Goal: Find specific page/section: Find specific page/section

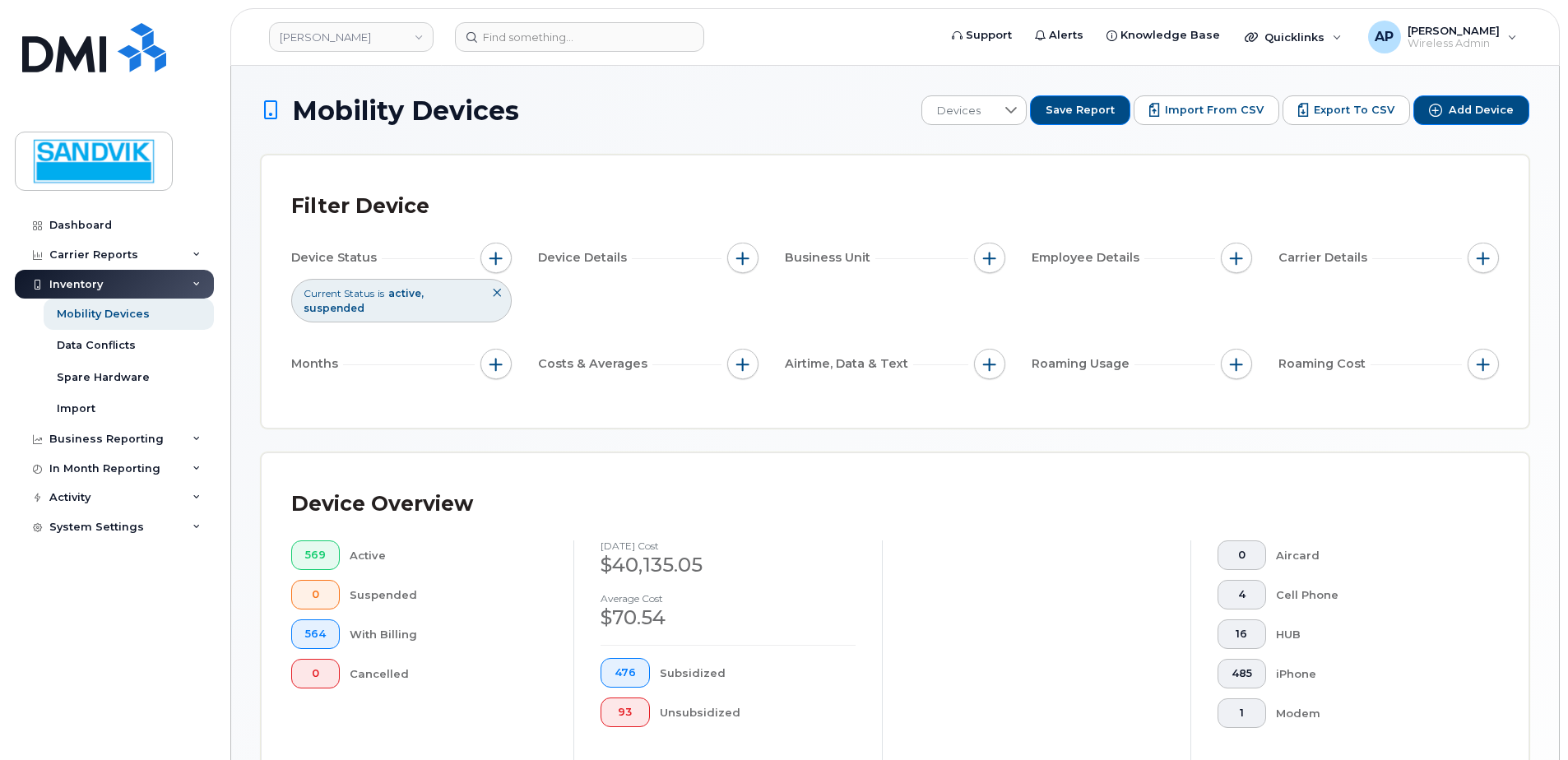
scroll to position [444, 0]
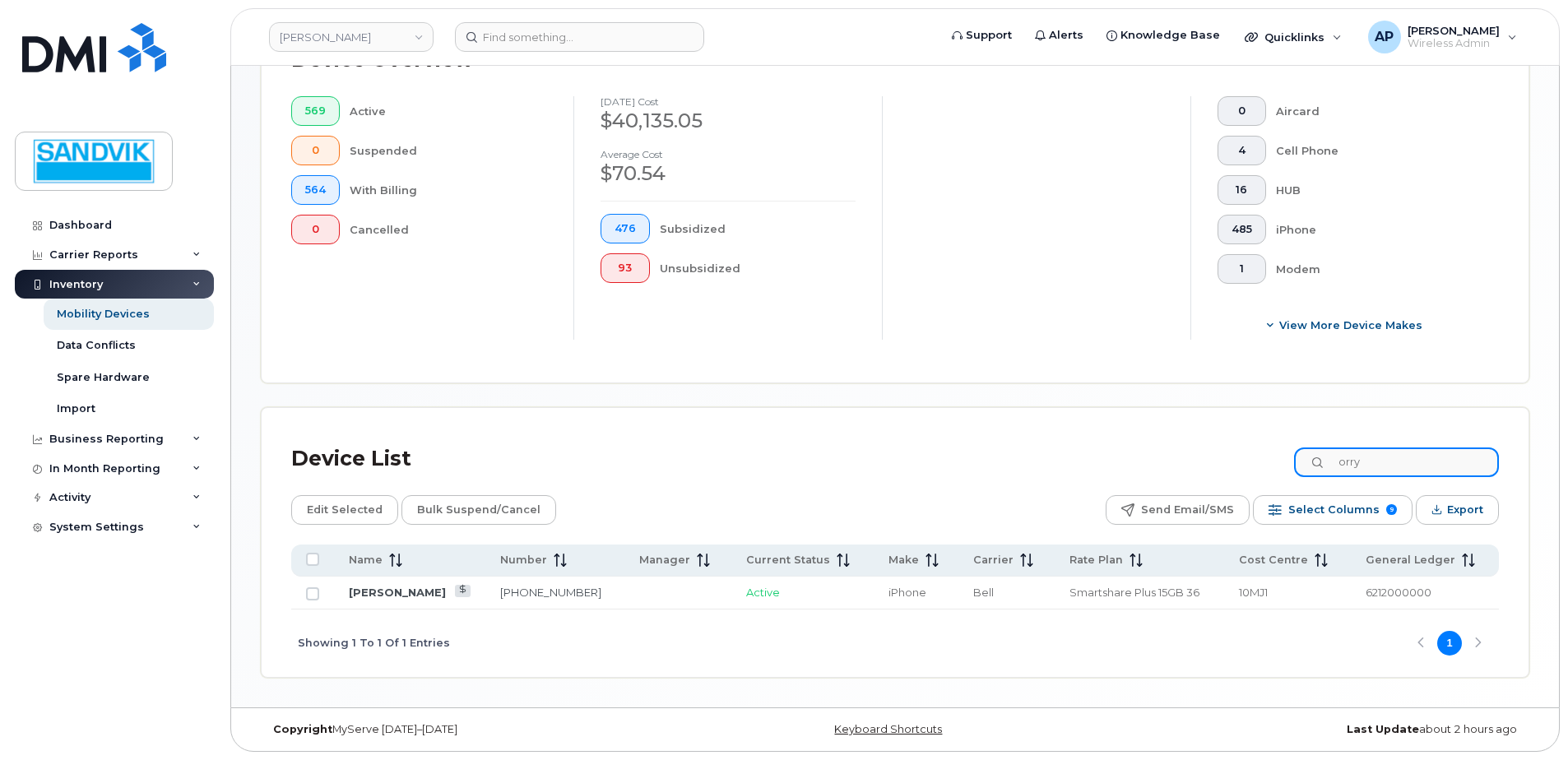
drag, startPoint x: 1402, startPoint y: 463, endPoint x: 1106, endPoint y: 432, distance: 297.6
click at [1106, 432] on div "Device List orry Edit Selected Bulk Suspend/Cancel Send Email/SMS Select Column…" at bounding box center [894, 543] width 1267 height 269
type input "ryan"
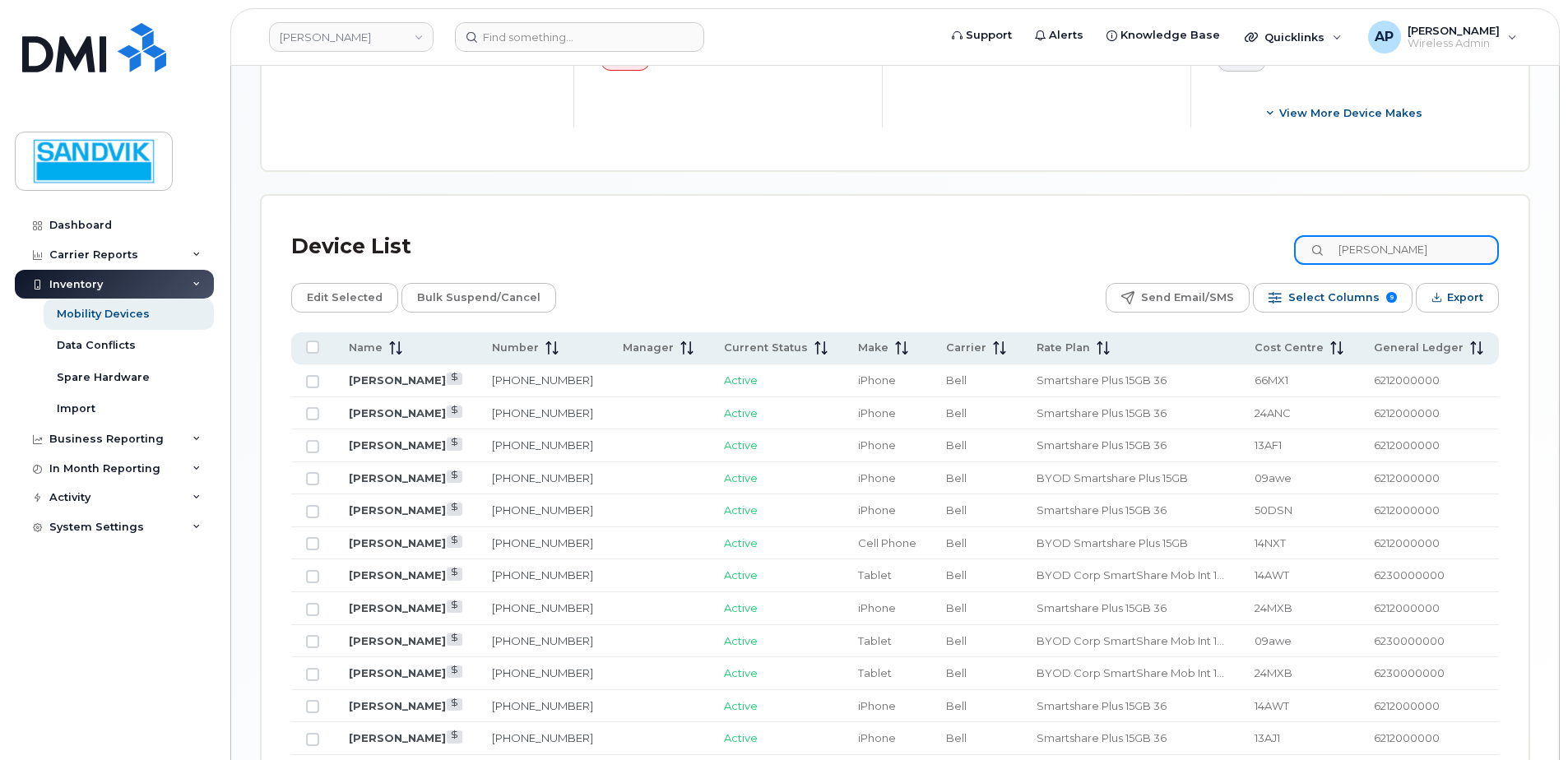
scroll to position [691, 0]
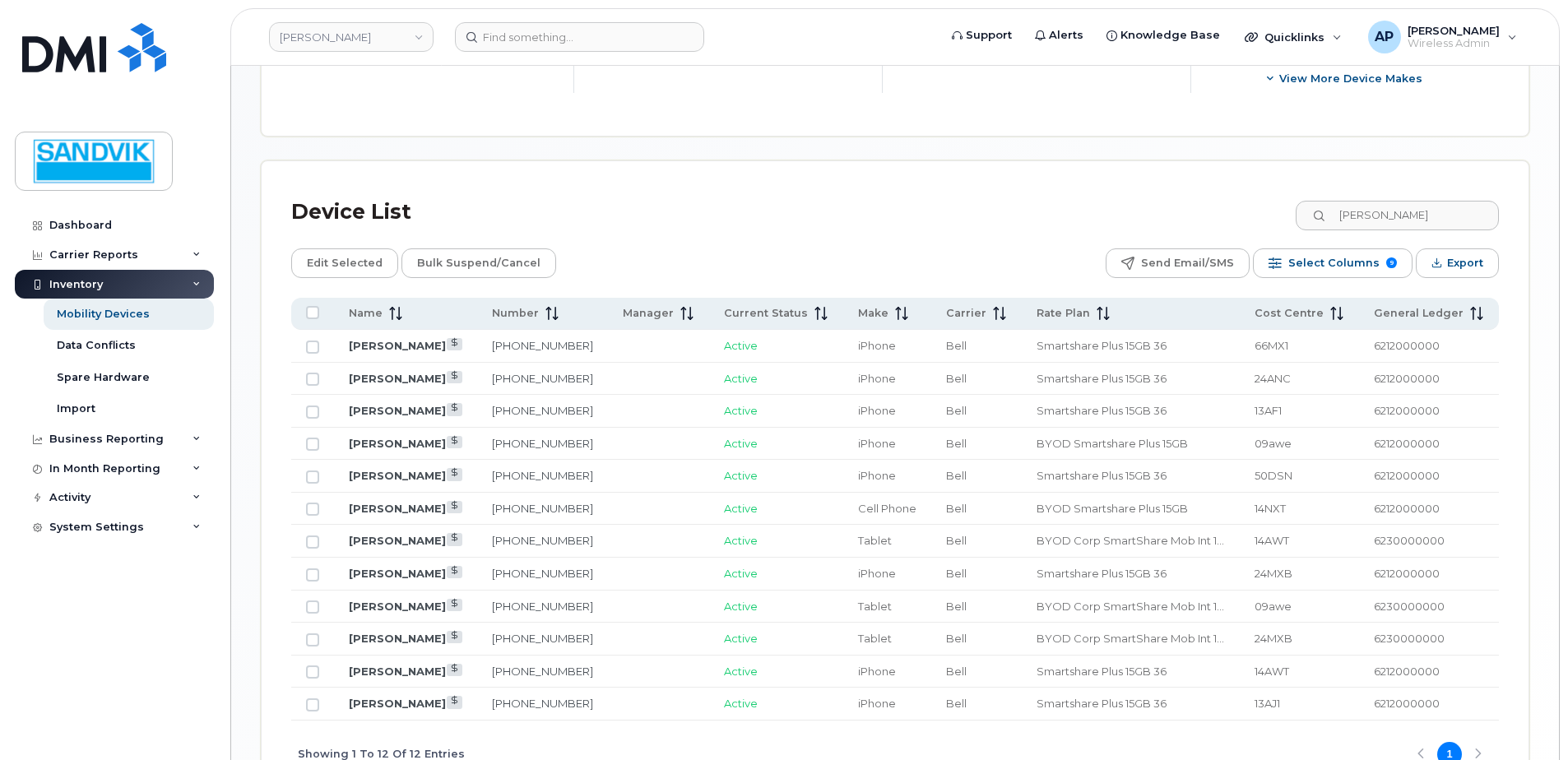
click at [530, 489] on td "514-229-8981" at bounding box center [543, 476] width 132 height 33
click at [535, 409] on link "431-335-4600" at bounding box center [543, 411] width 101 height 14
click at [524, 405] on link "431-335-4600" at bounding box center [543, 411] width 101 height 14
click at [91, 311] on div "Mobility Devices" at bounding box center [104, 314] width 93 height 15
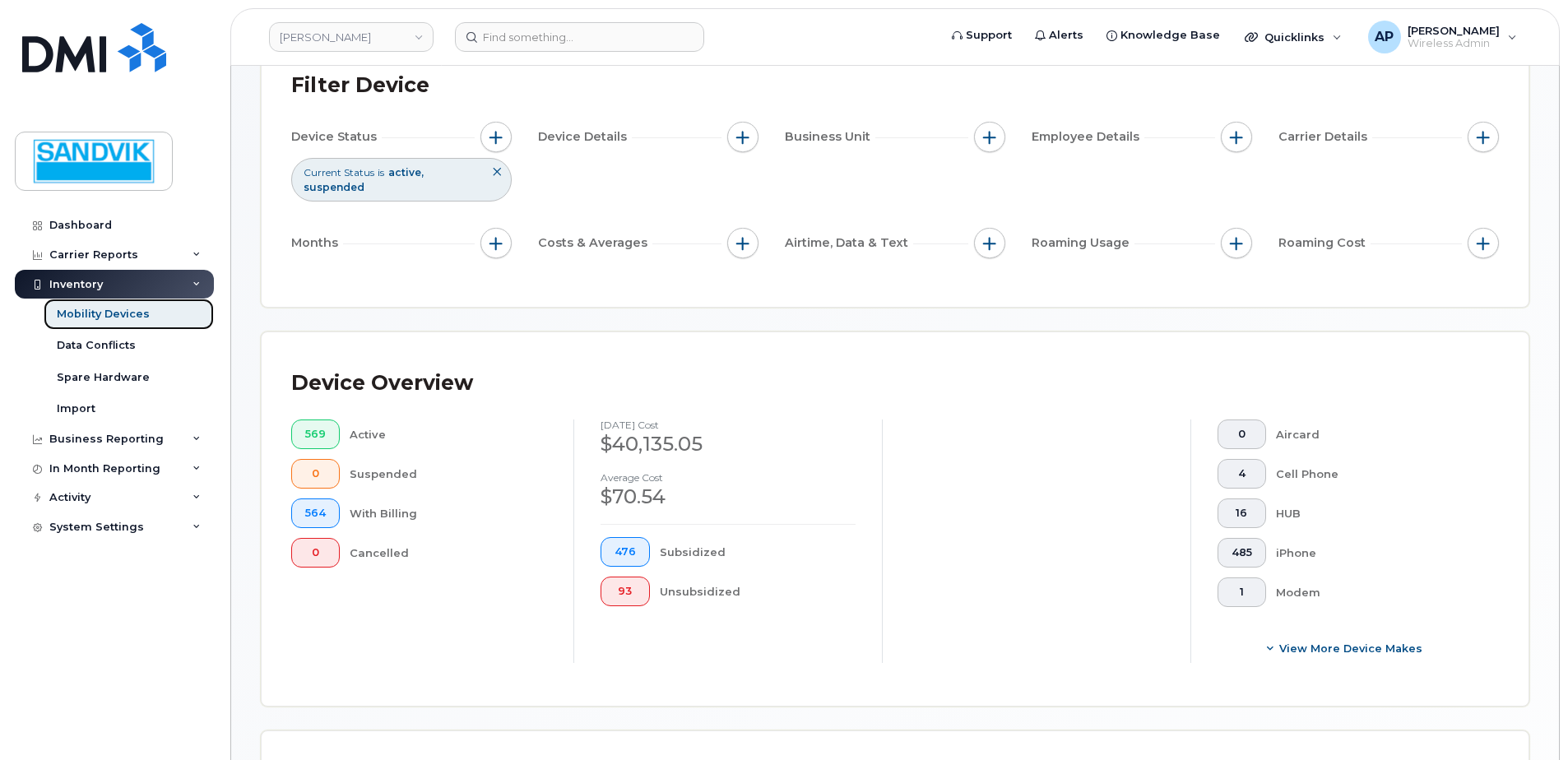
scroll to position [493, 0]
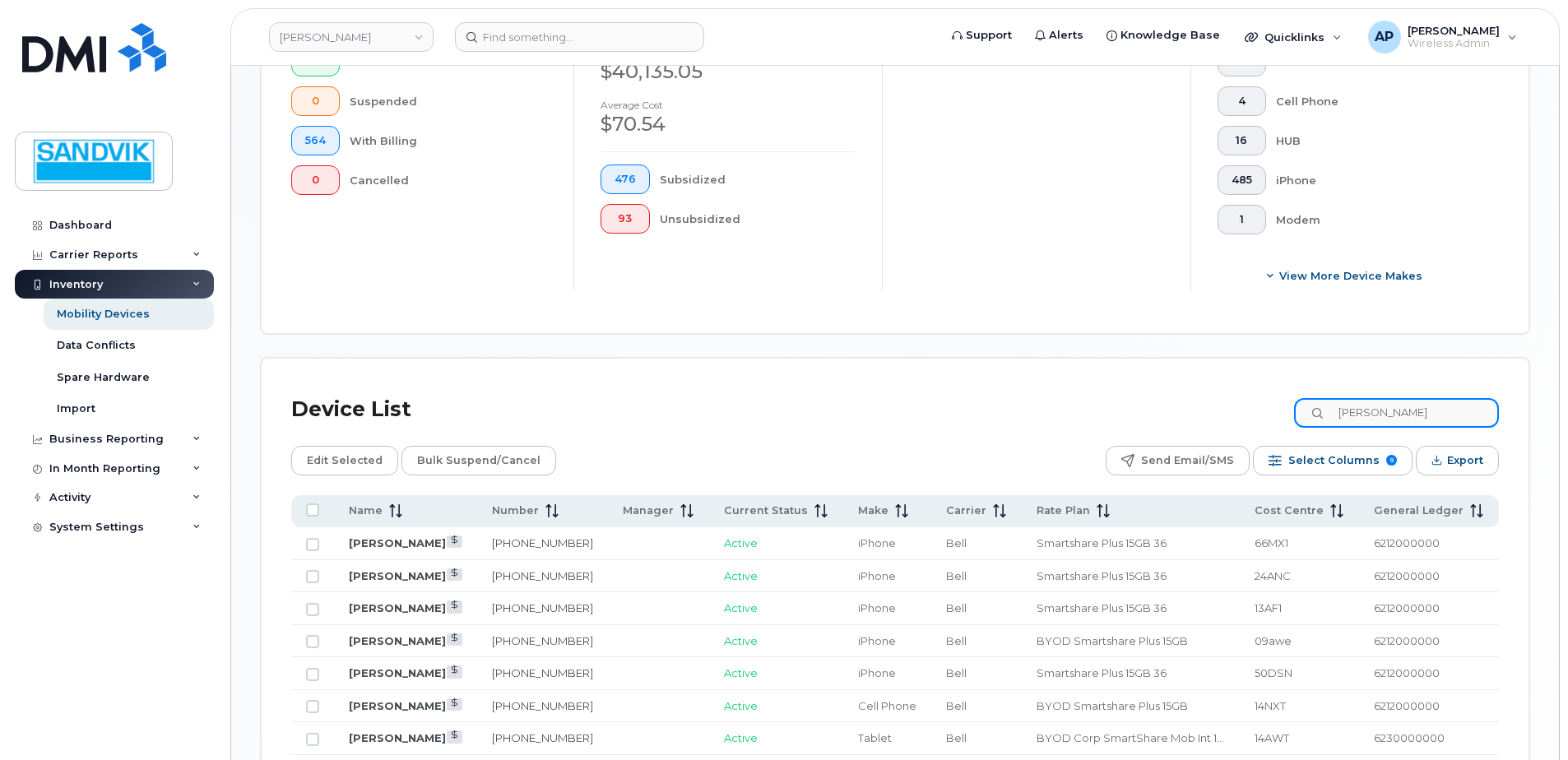
click at [1447, 418] on input "ryan" at bounding box center [1396, 413] width 204 height 30
click at [542, 609] on link "431-335-4600" at bounding box center [543, 608] width 101 height 14
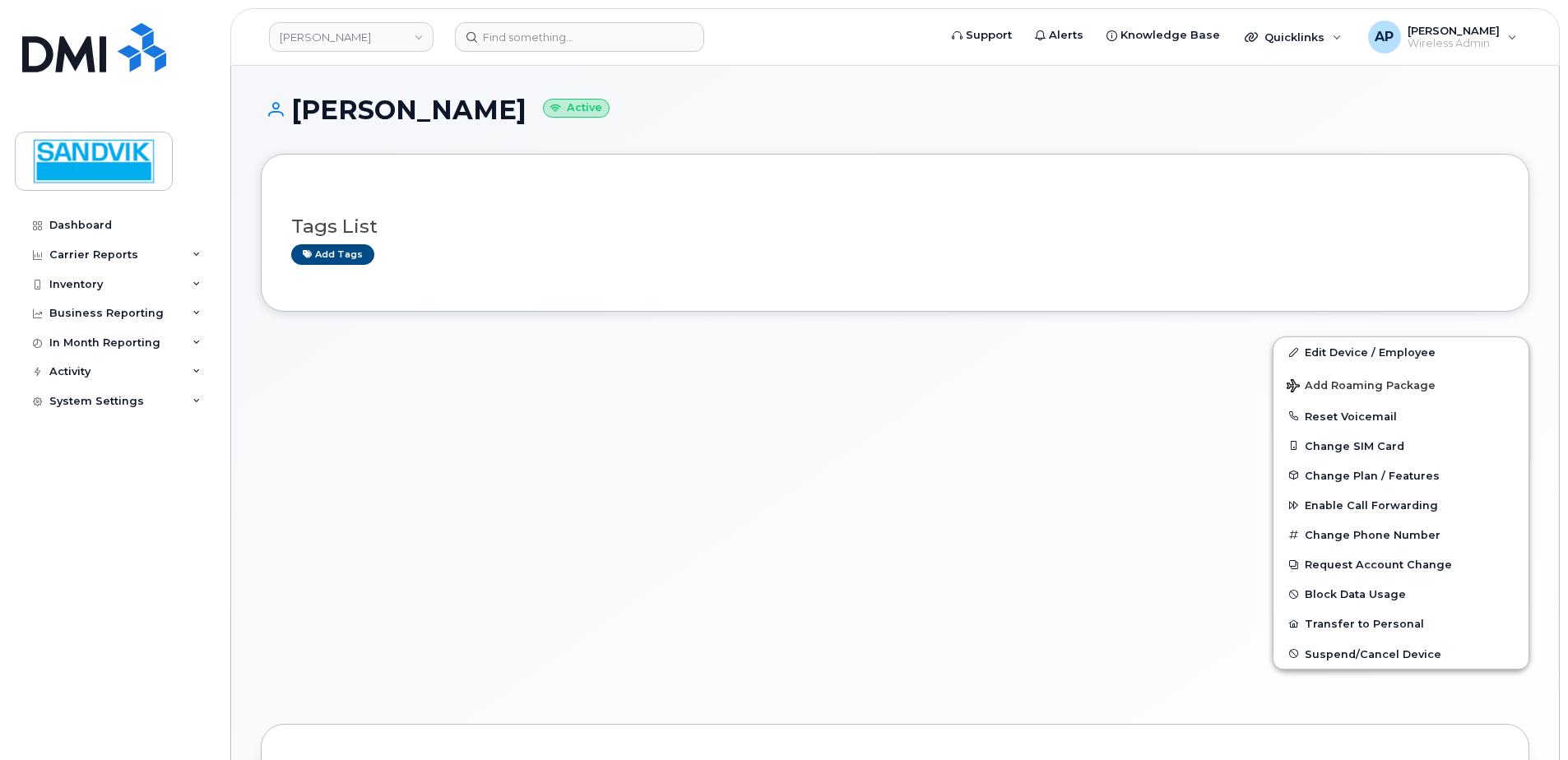
click at [1548, 19] on button at bounding box center [1544, 26] width 11 height 16
